Goal: Register for event/course

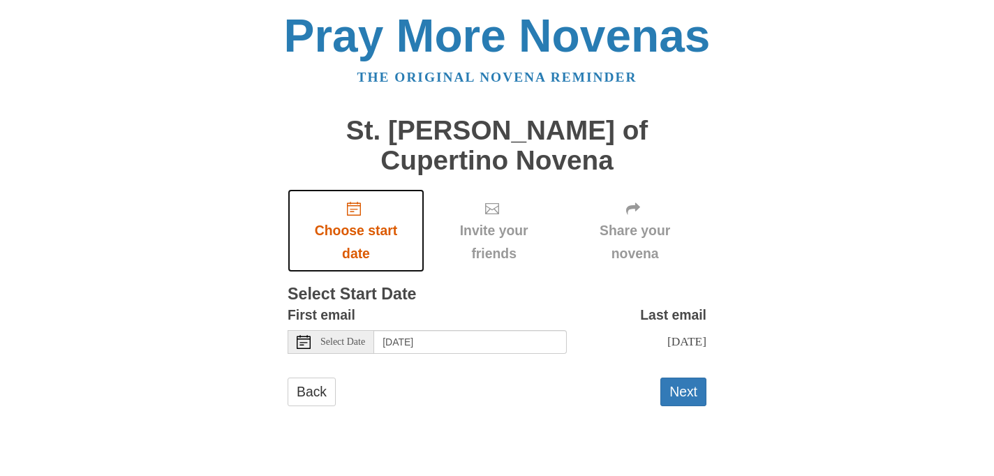
click at [358, 219] on span "Choose start date" at bounding box center [355, 242] width 109 height 46
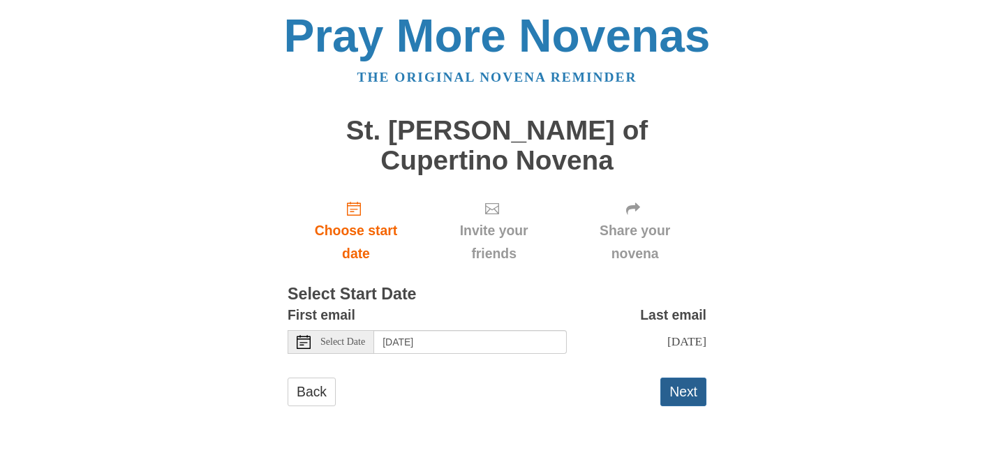
click at [682, 377] on button "Next" at bounding box center [683, 391] width 46 height 29
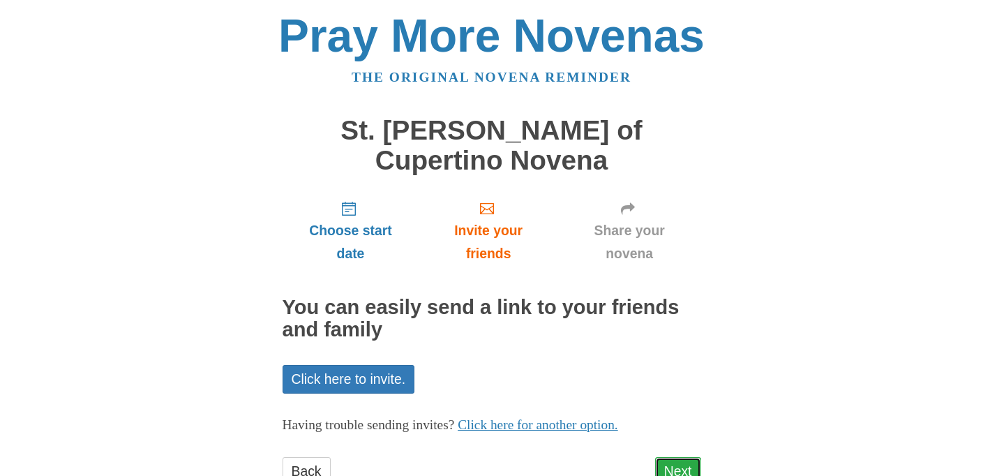
click at [668, 457] on link "Next" at bounding box center [678, 471] width 46 height 29
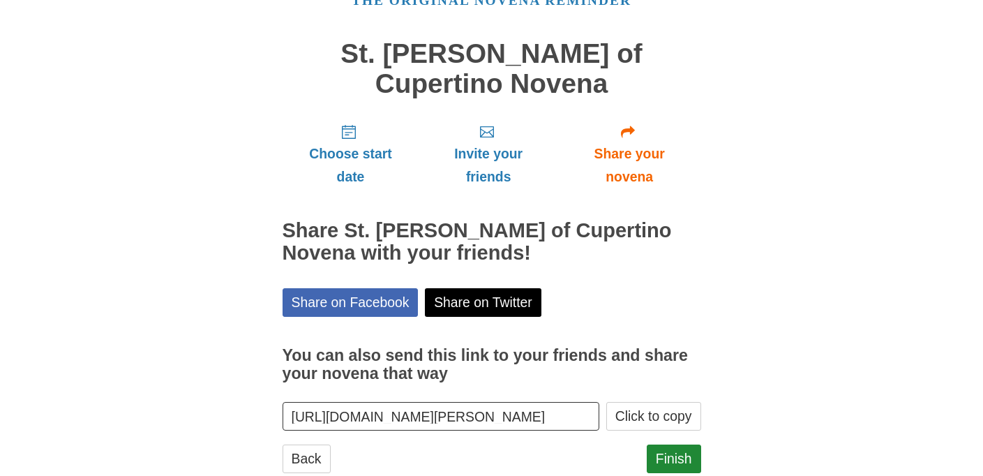
scroll to position [84, 0]
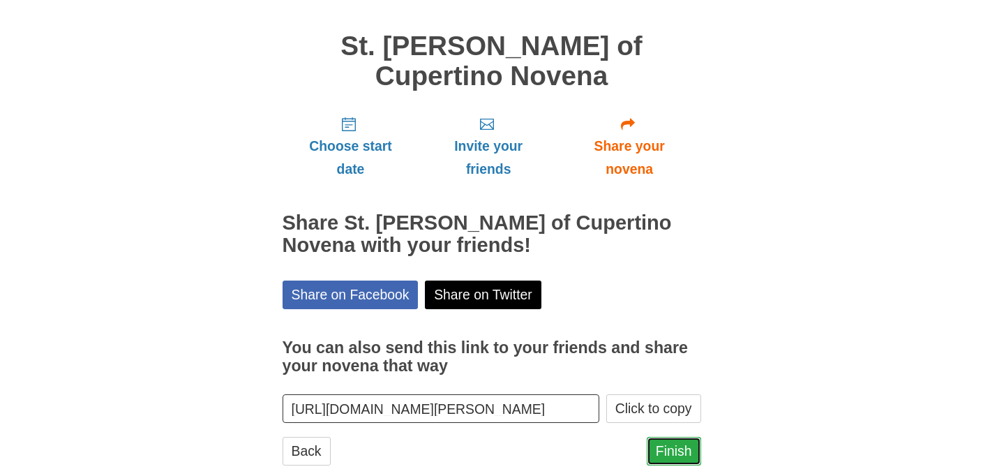
click at [670, 437] on link "Finish" at bounding box center [674, 451] width 54 height 29
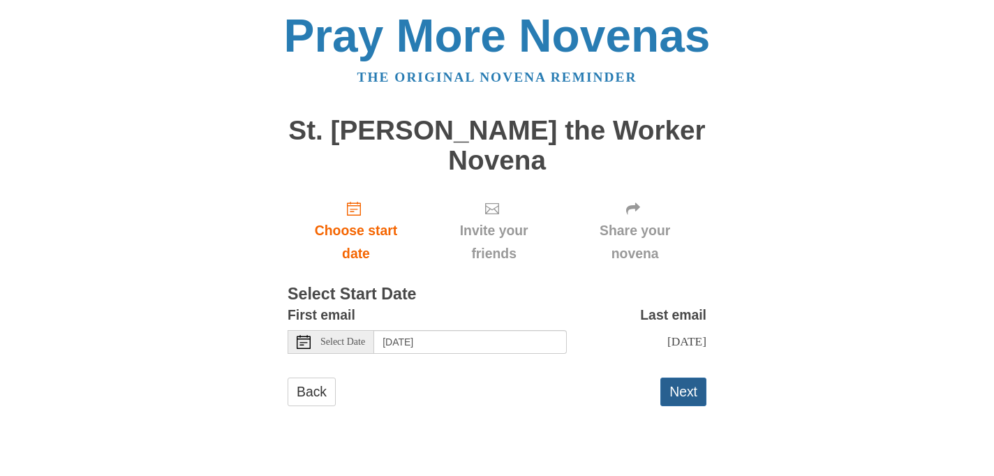
click at [695, 377] on button "Next" at bounding box center [683, 391] width 46 height 29
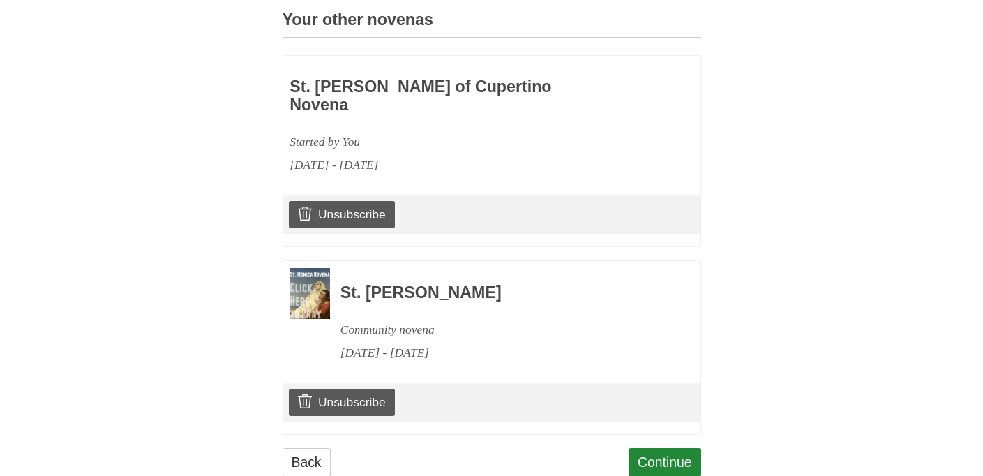
scroll to position [659, 0]
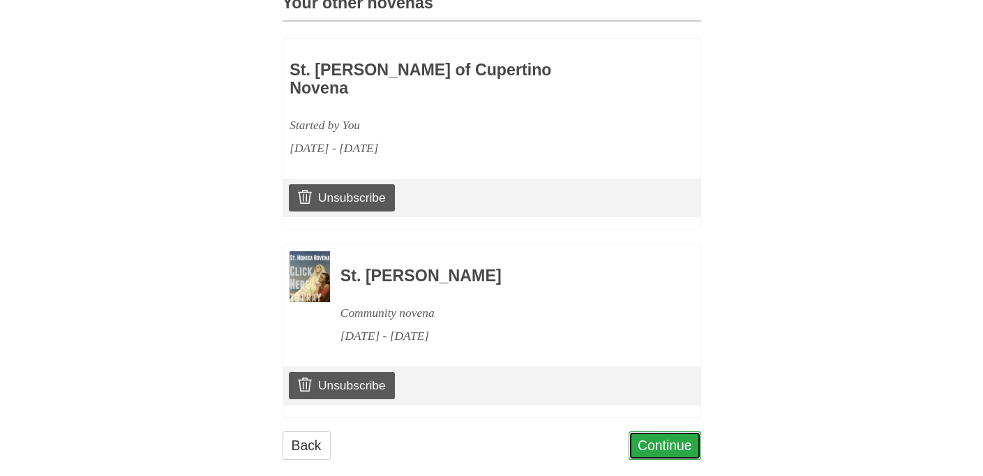
click at [669, 431] on link "Continue" at bounding box center [665, 445] width 73 height 29
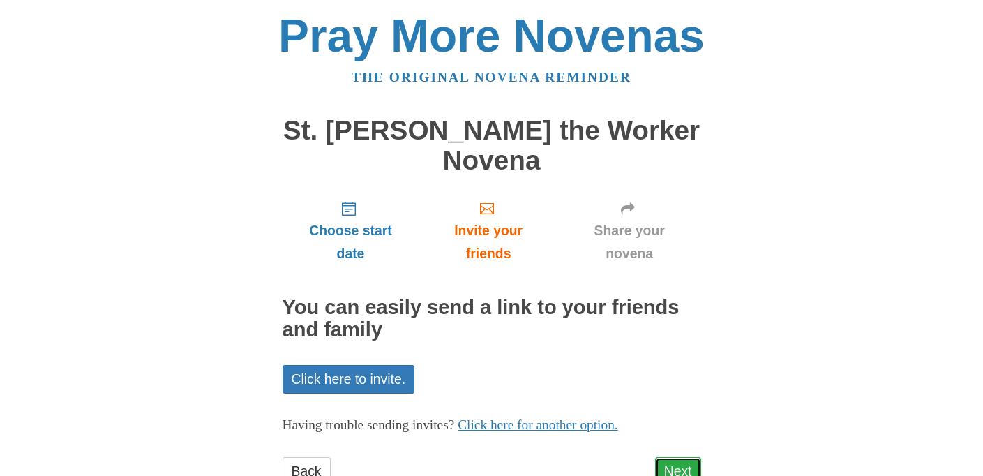
click at [682, 457] on link "Next" at bounding box center [678, 471] width 46 height 29
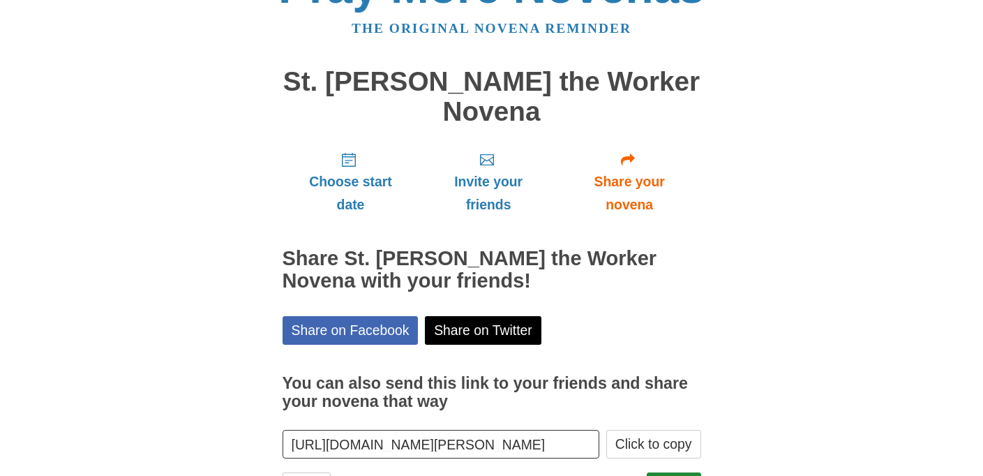
scroll to position [84, 0]
